Goal: Transaction & Acquisition: Purchase product/service

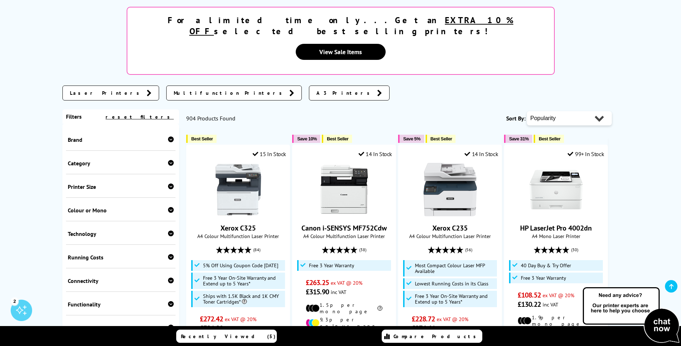
scroll to position [143, 0]
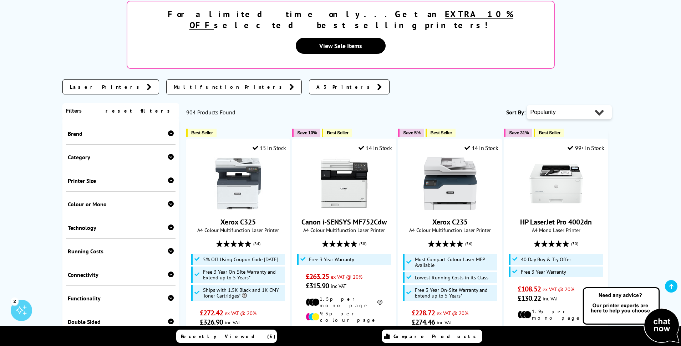
click at [130, 145] on div "Category Print Only Multifunction Mobile Dot Matrix Wide Format" at bounding box center [121, 157] width 110 height 24
click at [166, 154] on div "Category" at bounding box center [121, 157] width 106 height 7
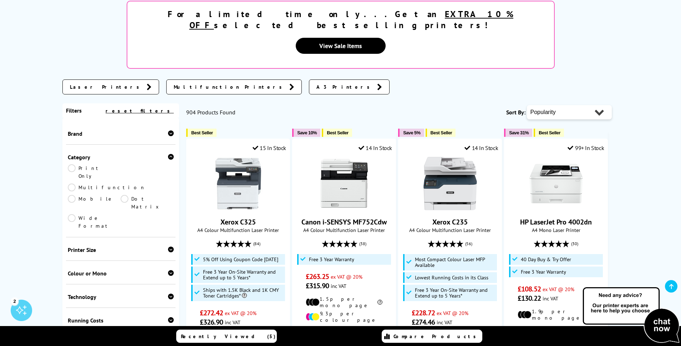
click at [123, 184] on link "Multifunction" at bounding box center [107, 188] width 78 height 8
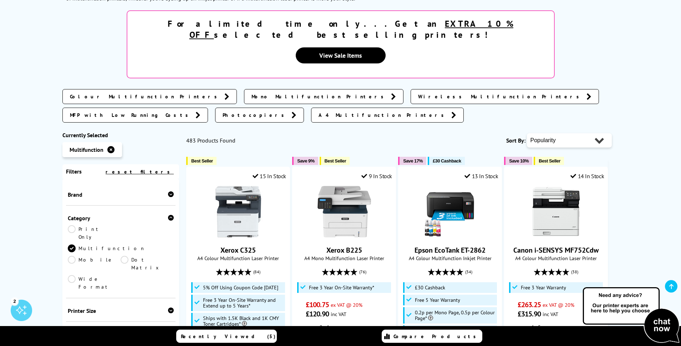
click at [89, 307] on div "Printer Size" at bounding box center [121, 310] width 106 height 7
click at [129, 318] on link "A4" at bounding box center [146, 322] width 53 height 8
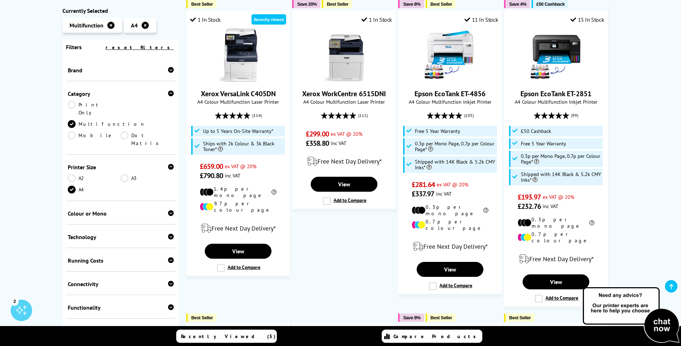
click at [165, 210] on div "Colour or Mono" at bounding box center [121, 213] width 106 height 7
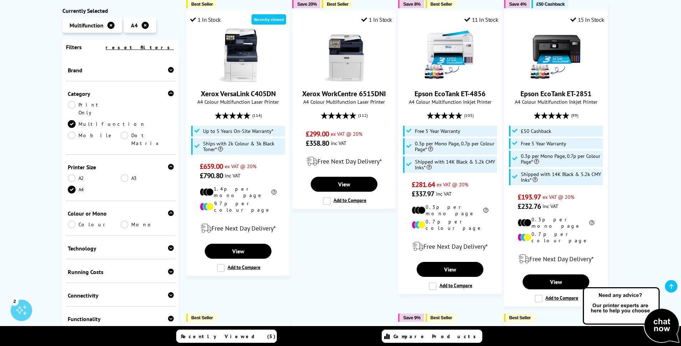
click at [70, 221] on link "Colour" at bounding box center [94, 225] width 53 height 8
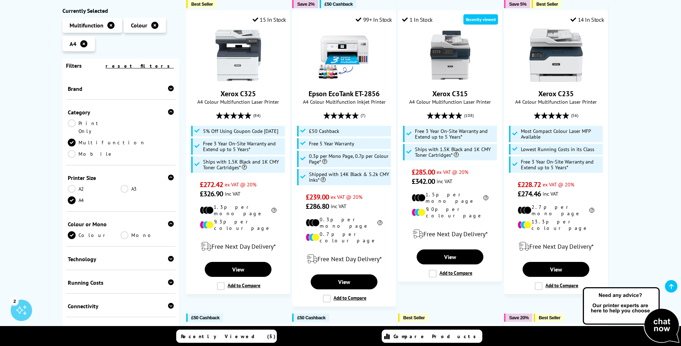
click at [159, 256] on div "Technology" at bounding box center [121, 259] width 106 height 7
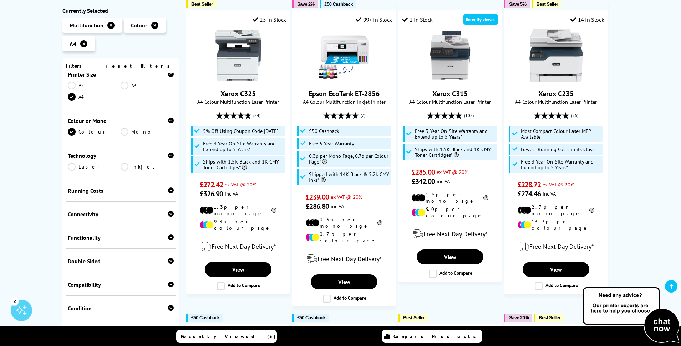
scroll to position [107, 0]
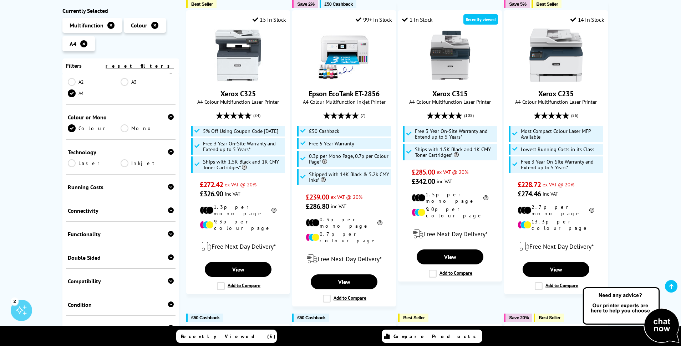
click at [144, 207] on div "Connectivity" at bounding box center [121, 210] width 106 height 7
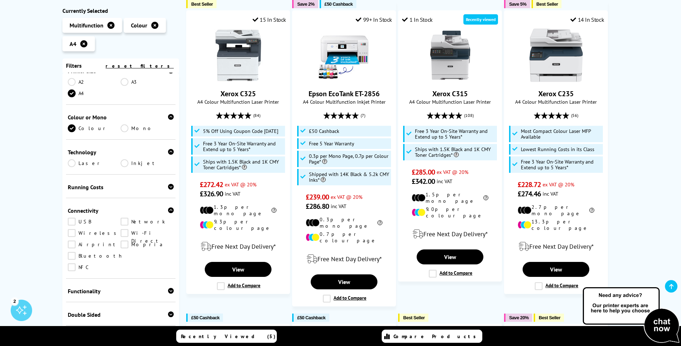
click at [124, 218] on link "Network" at bounding box center [146, 222] width 53 height 8
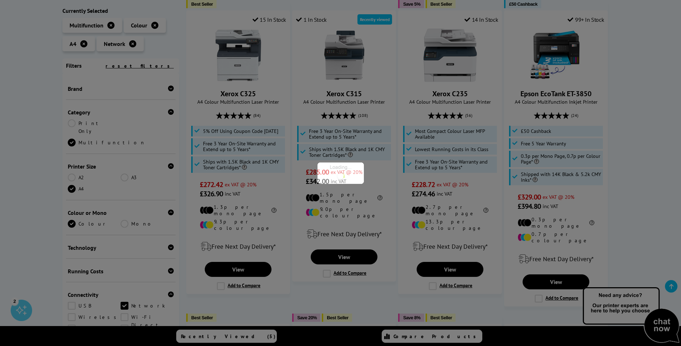
scroll to position [153, 0]
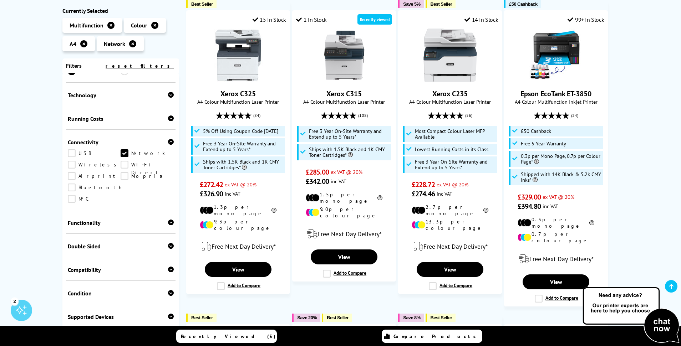
click at [132, 210] on div "Functionality Copy Scan Fax" at bounding box center [121, 222] width 110 height 24
click at [168, 219] on div at bounding box center [171, 222] width 6 height 7
click at [124, 230] on link "Scan" at bounding box center [146, 234] width 53 height 8
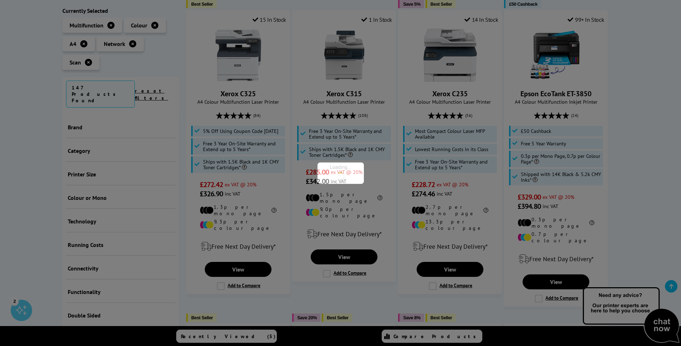
scroll to position [198, 0]
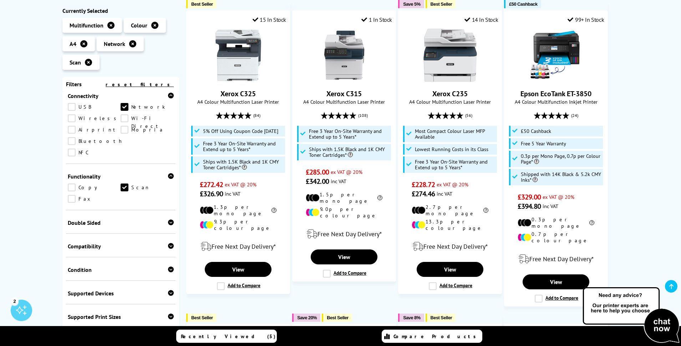
click at [71, 184] on link "Copy" at bounding box center [94, 188] width 53 height 8
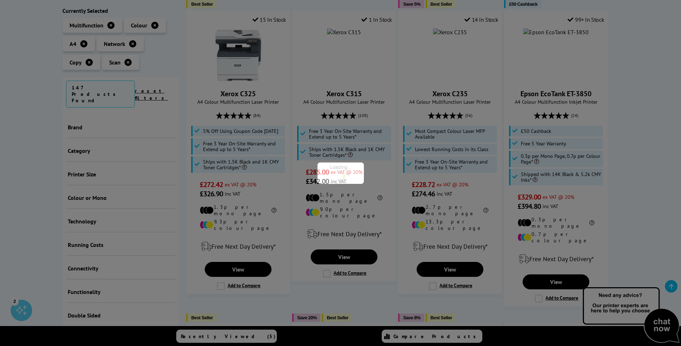
scroll to position [312, 0]
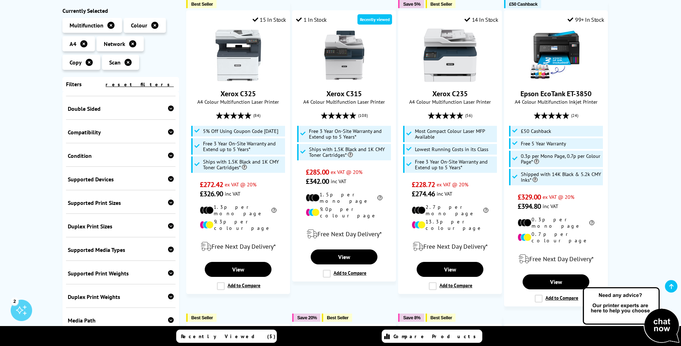
click at [132, 120] on div "Compatibility Windows Mac Linux Chrome OS" at bounding box center [121, 132] width 110 height 24
click at [142, 129] on div "Compatibility" at bounding box center [121, 132] width 106 height 7
click at [73, 139] on link "Windows" at bounding box center [94, 143] width 53 height 8
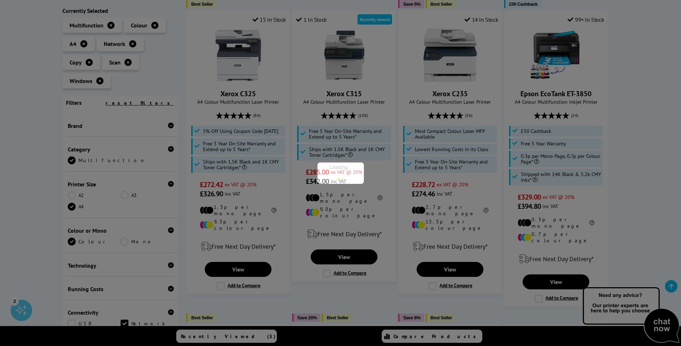
scroll to position [326, 0]
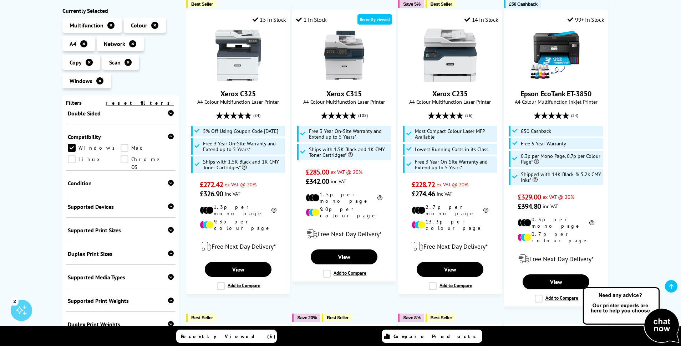
click at [113, 180] on div "Condition" at bounding box center [121, 183] width 106 height 7
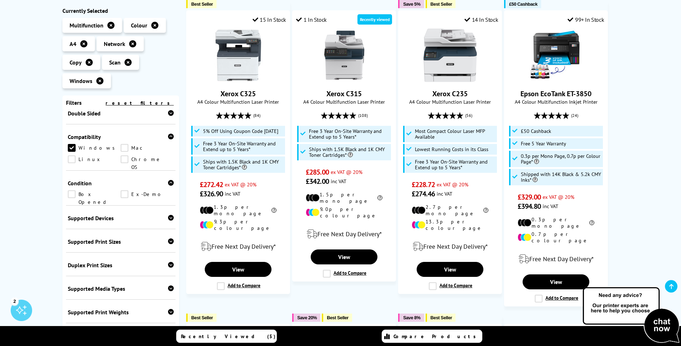
click at [94, 215] on div "Supported Devices" at bounding box center [121, 218] width 106 height 7
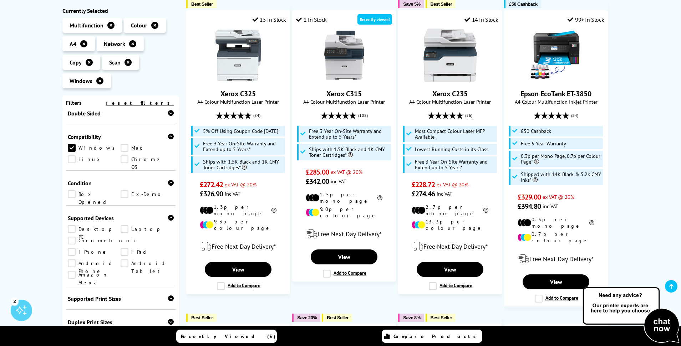
click at [69, 225] on link "Desktop PC" at bounding box center [94, 229] width 53 height 8
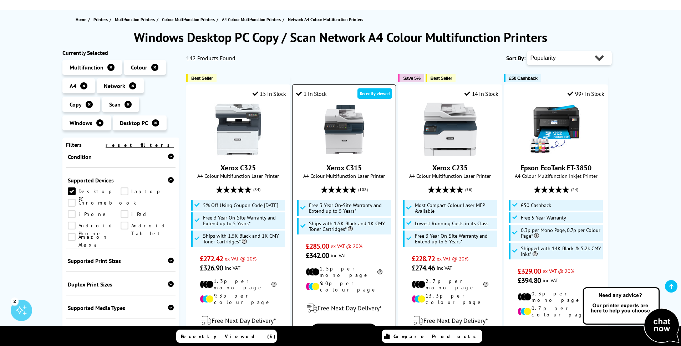
scroll to position [71, 0]
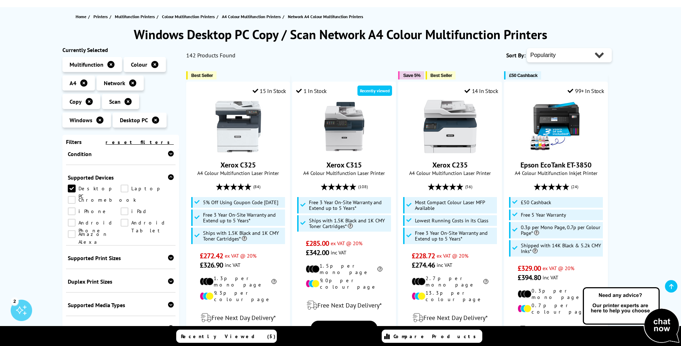
click at [569, 58] on select "Popularity Rating Price - Low to High Price - High to Low Running Costs - Low t…" at bounding box center [569, 55] width 85 height 14
select select "Price Descending"
click at [527, 48] on select "Popularity Rating Price - Low to High Price - High to Low Running Costs - Low t…" at bounding box center [569, 55] width 85 height 14
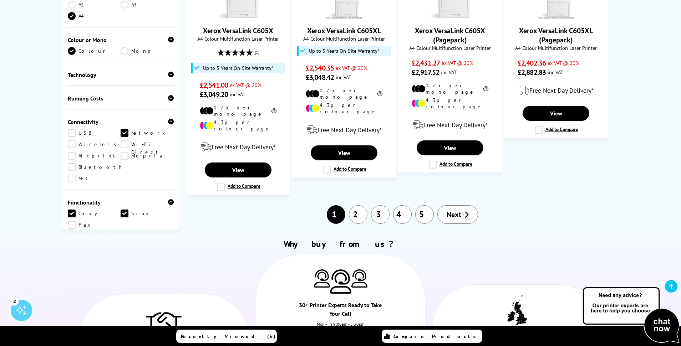
scroll to position [713, 0]
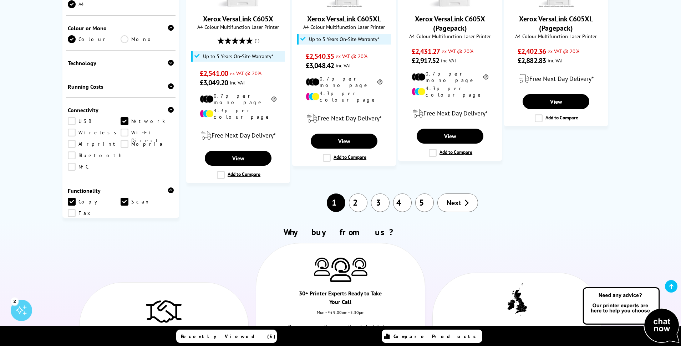
click at [456, 198] on span "Next" at bounding box center [453, 202] width 15 height 9
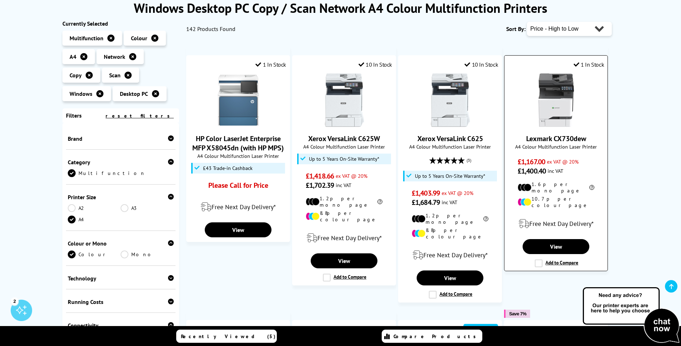
scroll to position [107, 0]
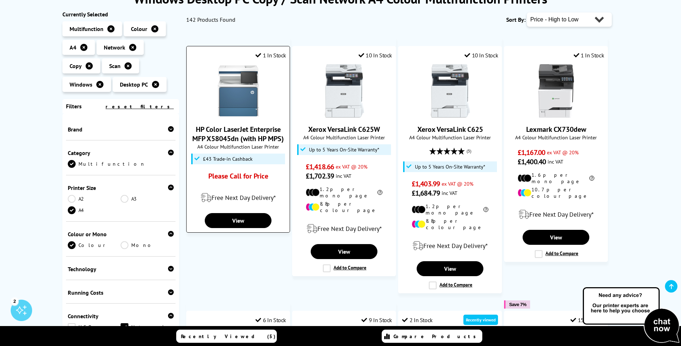
click at [244, 105] on img at bounding box center [237, 90] width 53 height 53
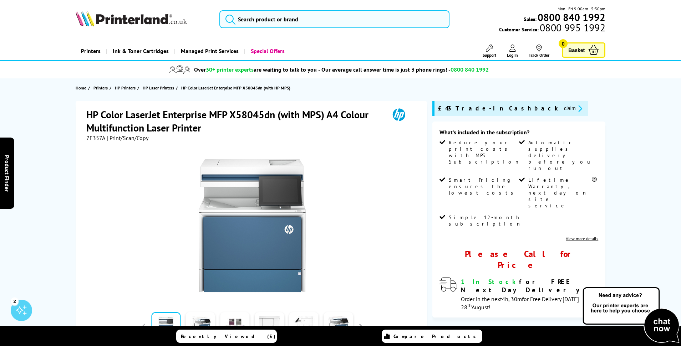
scroll to position [107, 0]
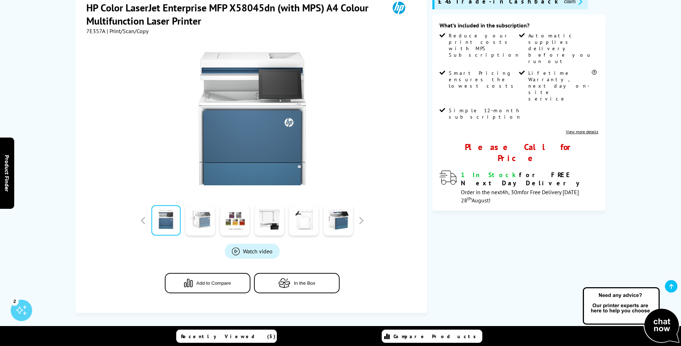
click at [197, 224] on link at bounding box center [200, 220] width 29 height 30
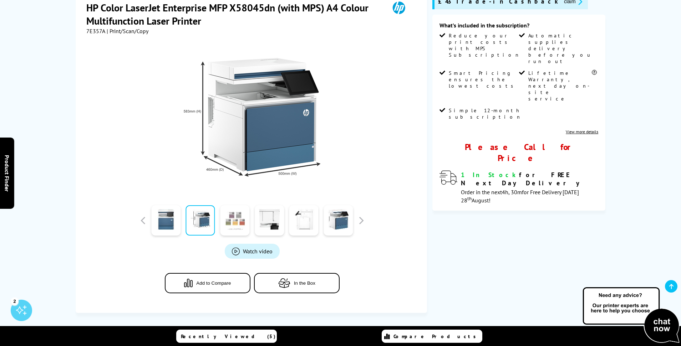
click at [231, 221] on link at bounding box center [234, 220] width 29 height 30
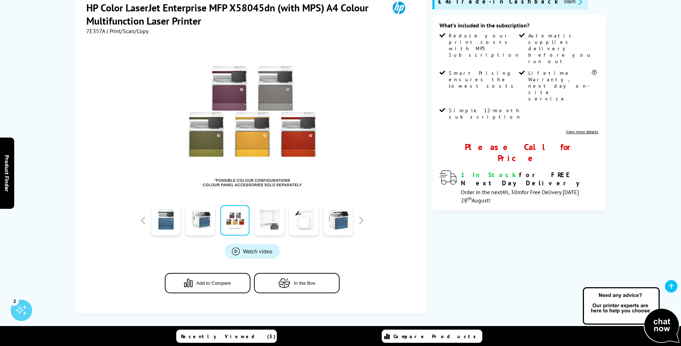
click at [265, 221] on link at bounding box center [269, 220] width 29 height 30
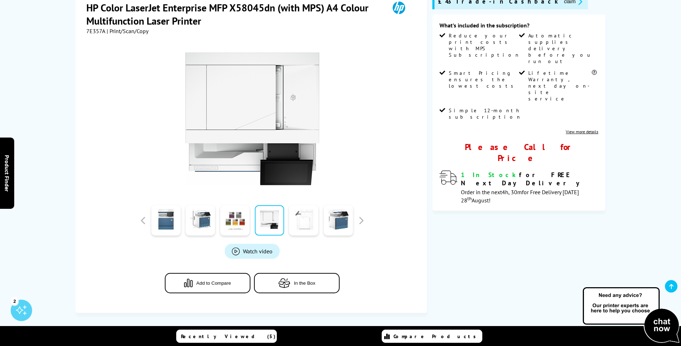
click at [318, 222] on link at bounding box center [303, 220] width 29 height 30
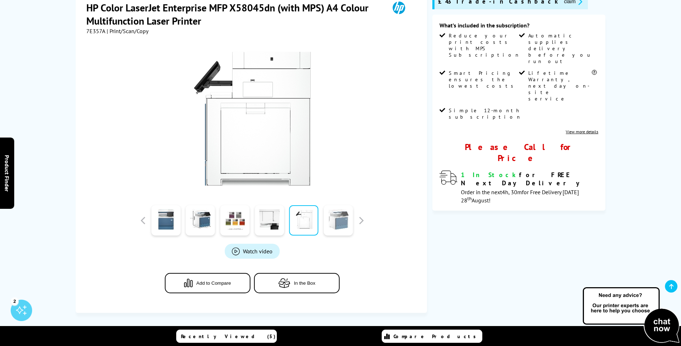
click at [342, 224] on link at bounding box center [337, 220] width 29 height 30
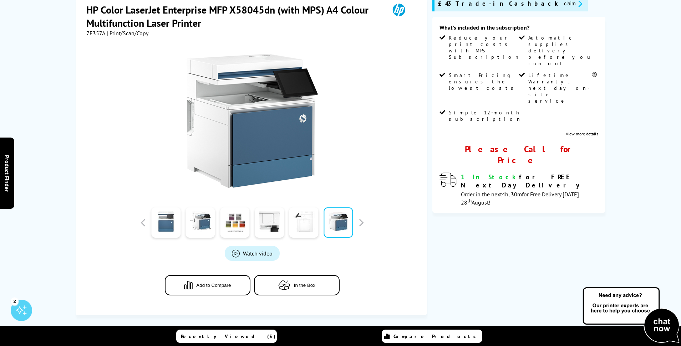
scroll to position [36, 0]
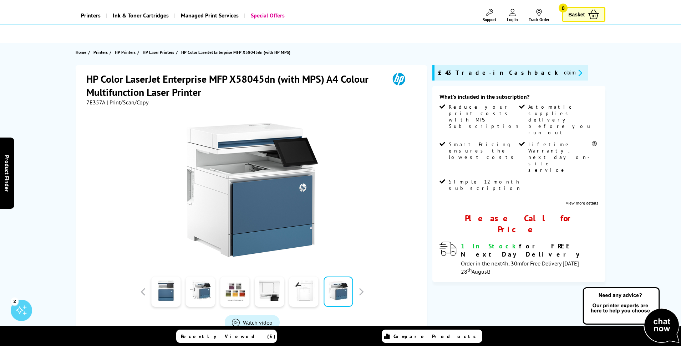
click at [344, 286] on link at bounding box center [337, 292] width 29 height 30
click at [316, 294] on link at bounding box center [303, 292] width 29 height 30
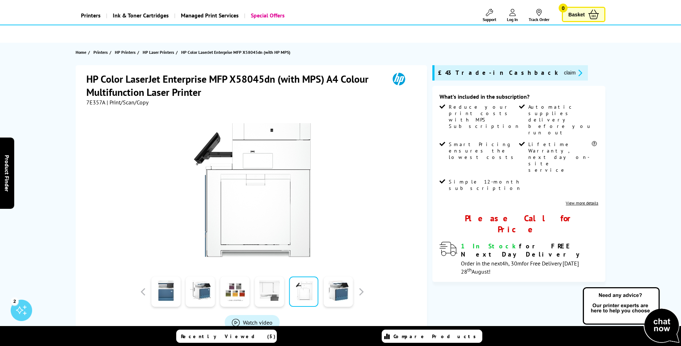
click at [272, 289] on link at bounding box center [269, 292] width 29 height 30
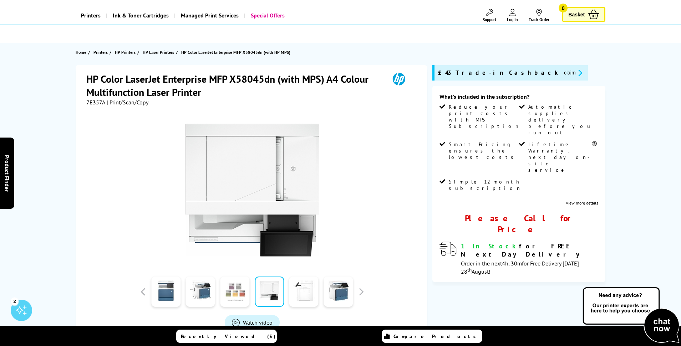
click at [237, 291] on link at bounding box center [234, 292] width 29 height 30
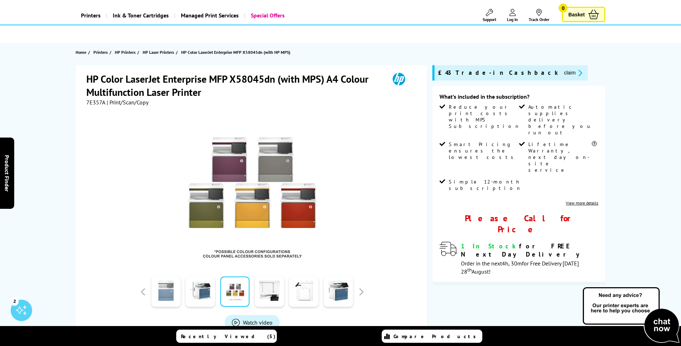
click at [164, 295] on link at bounding box center [165, 292] width 29 height 30
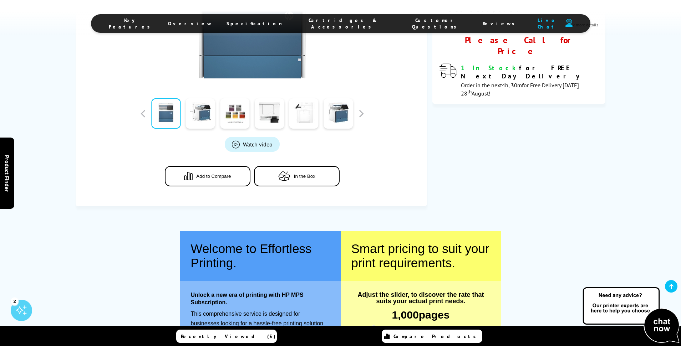
scroll to position [0, 0]
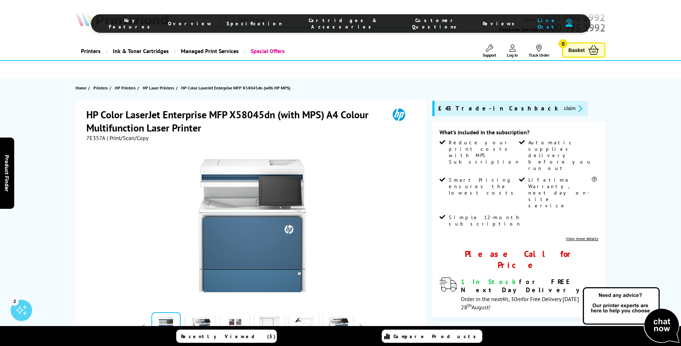
click at [665, 323] on img at bounding box center [631, 315] width 100 height 58
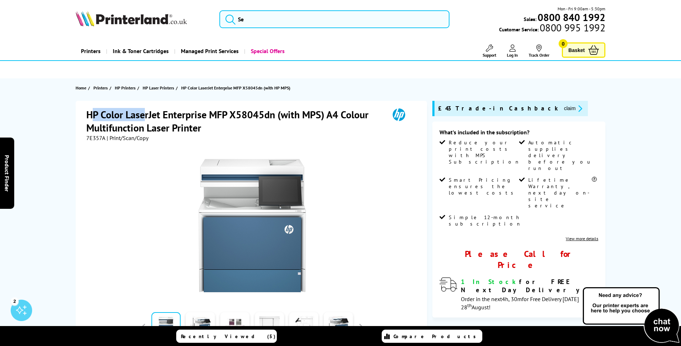
drag, startPoint x: 89, startPoint y: 114, endPoint x: 140, endPoint y: 117, distance: 50.7
click at [142, 117] on h1 "HP Color LaserJet Enterprise MFP X58045dn (with MPS) A4 Colour Multifunction La…" at bounding box center [234, 121] width 296 height 26
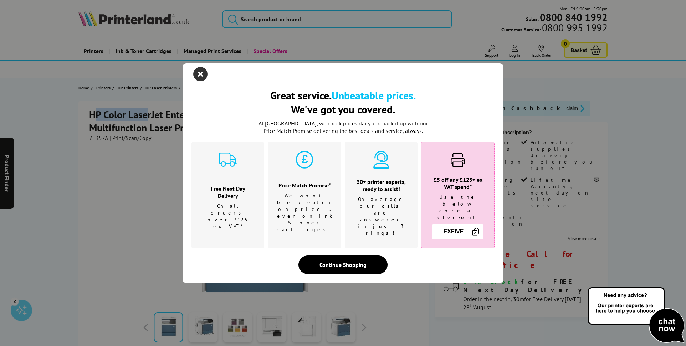
click at [206, 81] on icon "close modal" at bounding box center [200, 74] width 14 height 14
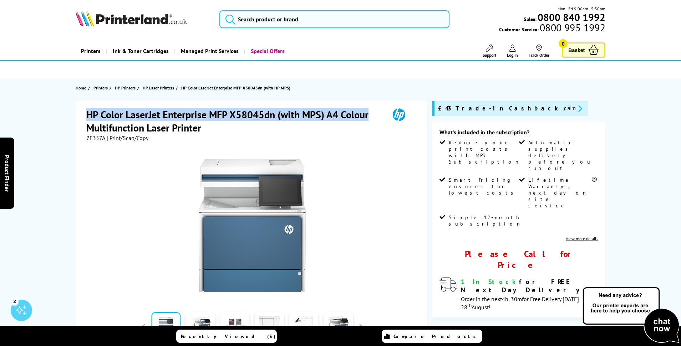
drag, startPoint x: 87, startPoint y: 117, endPoint x: 368, endPoint y: 114, distance: 280.2
click at [368, 114] on h1 "HP Color LaserJet Enterprise MFP X58045dn (with MPS) A4 Colour Multifunction La…" at bounding box center [234, 121] width 296 height 26
copy h1 "HP Color LaserJet Enterprise MFP X58045dn (with MPS) A4 Colour"
click at [596, 310] on img at bounding box center [631, 315] width 100 height 58
